Goal: Find specific page/section: Find specific page/section

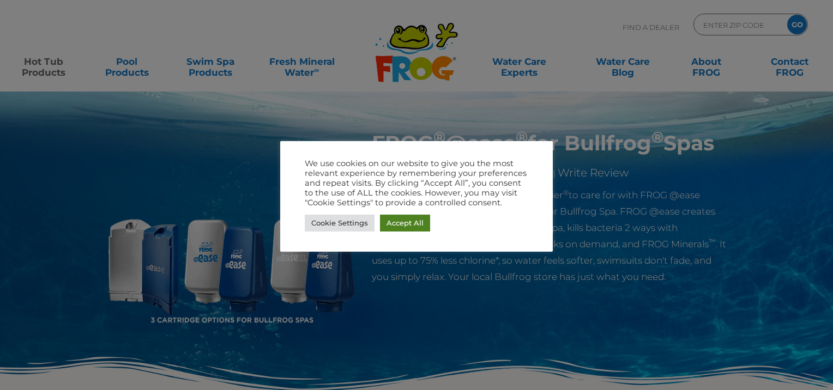
click at [412, 231] on link "Accept All" at bounding box center [405, 223] width 50 height 17
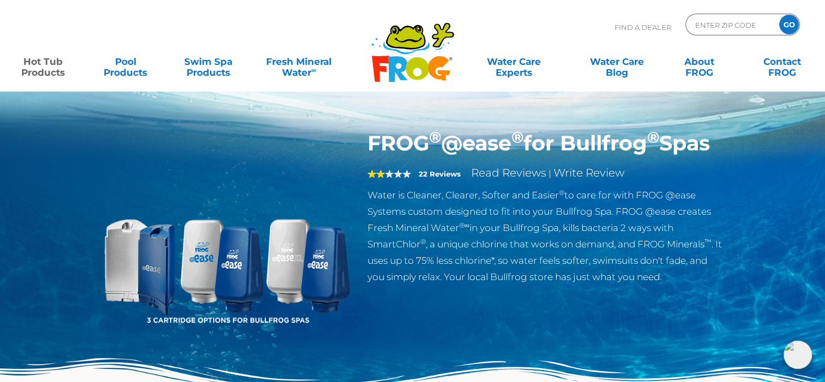
click at [47, 153] on div "FROG ® @ease ® for Bullfrog ® Spas 2 22 Reviews Read Reviews | Write Review Wat…" at bounding box center [412, 224] width 825 height 449
click at [133, 126] on div "FROG ® @ease ® for Bullfrog ® Spas 2 22 Reviews Read Reviews | Write Review Wat…" at bounding box center [412, 224] width 825 height 449
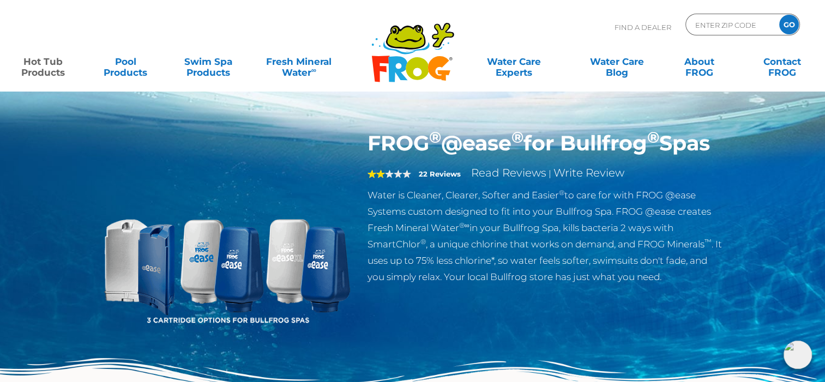
click at [133, 126] on div "FROG ® @ease ® for Bullfrog ® Spas 2 22 Reviews Read Reviews | Write Review Wat…" at bounding box center [412, 224] width 825 height 449
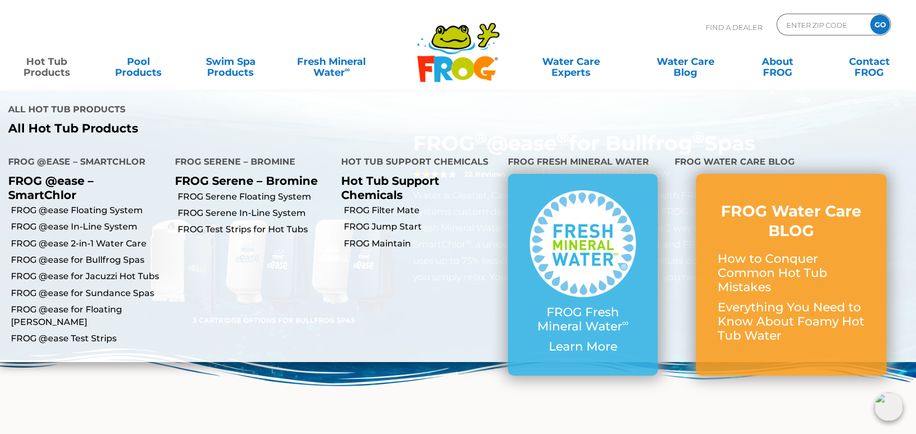
click at [52, 63] on link "Hot Tub Products" at bounding box center [46, 62] width 71 height 22
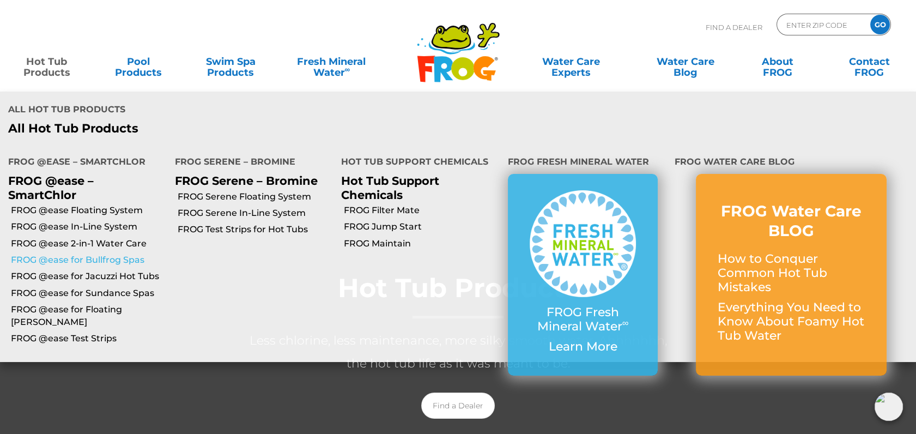
click at [84, 254] on link "FROG @ease for Bullfrog Spas" at bounding box center [89, 260] width 156 height 12
